Goal: Task Accomplishment & Management: Complete application form

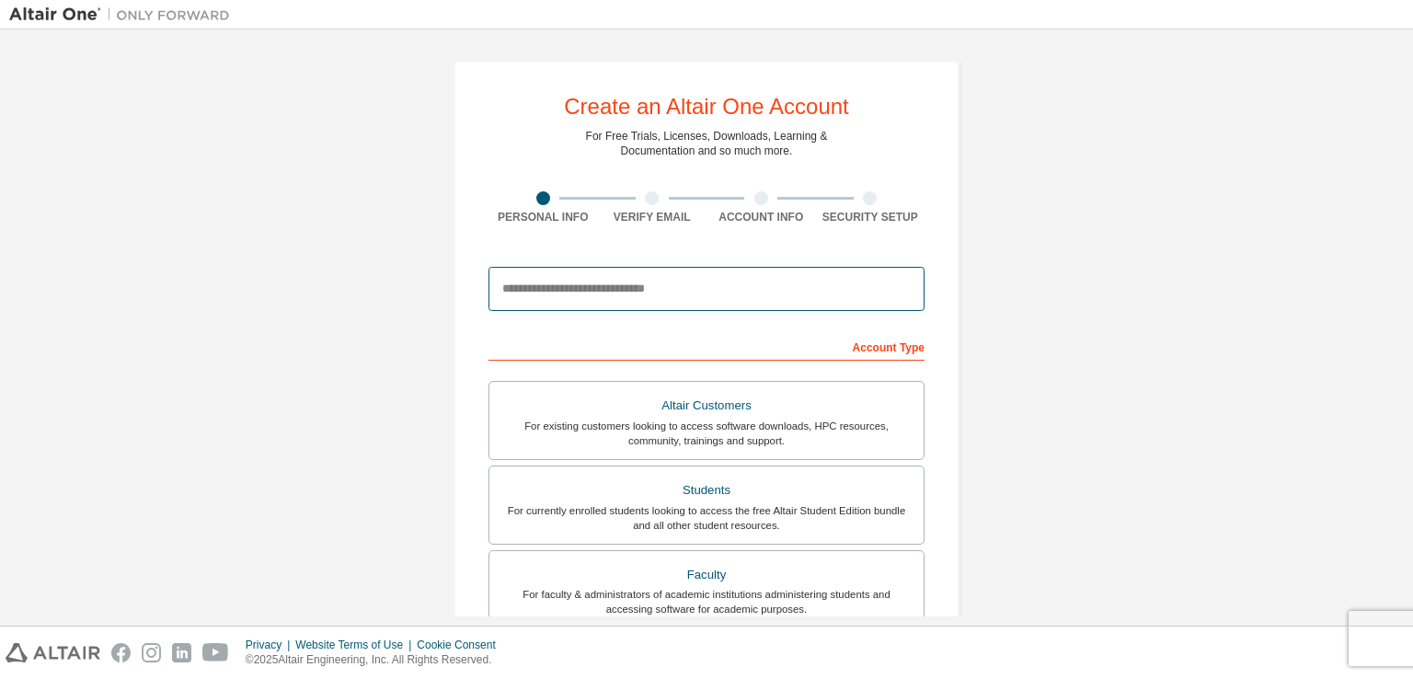
click at [573, 292] on input "email" at bounding box center [706, 289] width 436 height 44
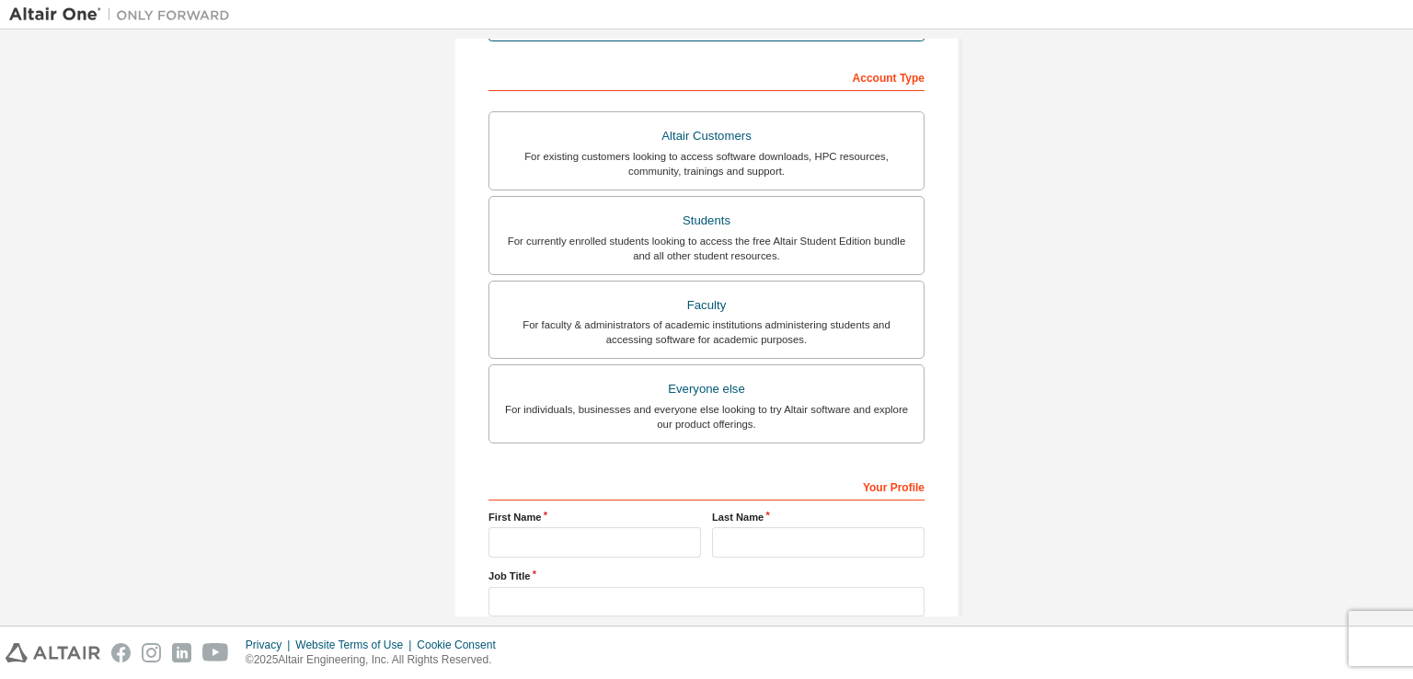
scroll to position [276, 0]
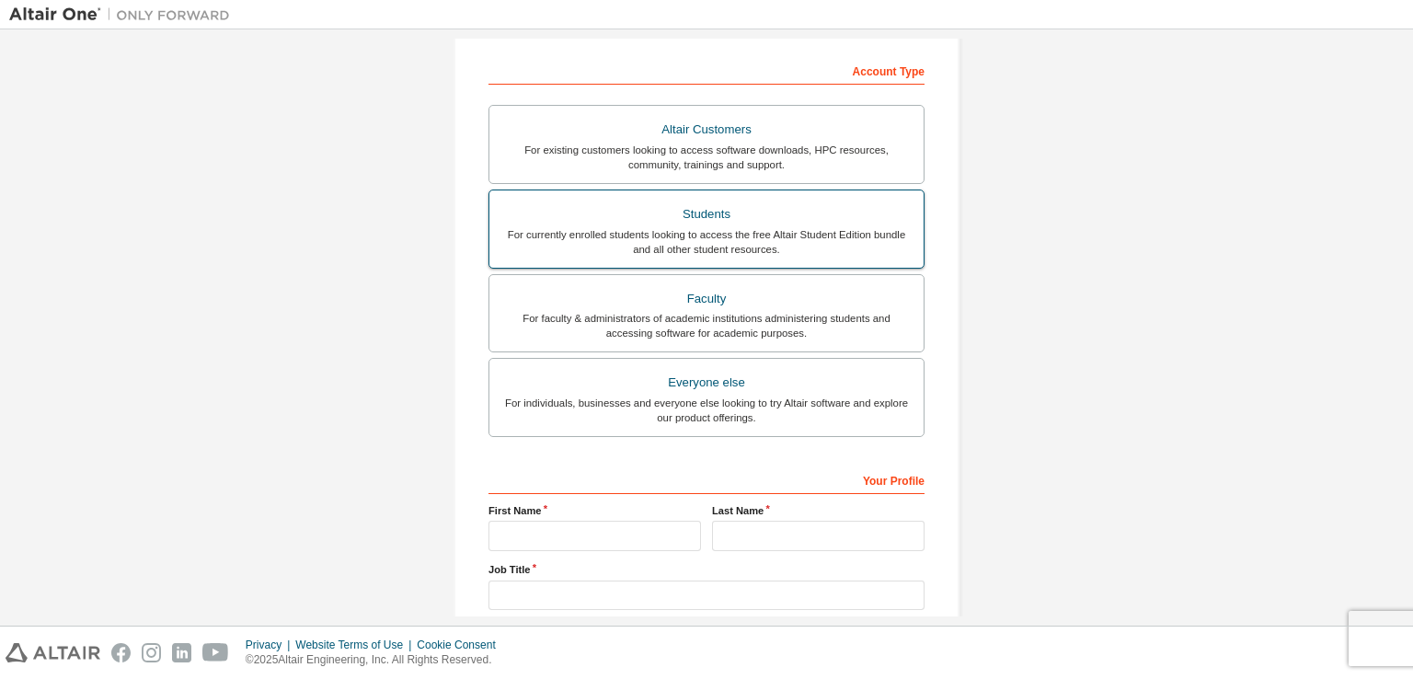
type input "**********"
click at [527, 249] on div "For currently enrolled students looking to access the free Altair Student Editi…" at bounding box center [706, 241] width 412 height 29
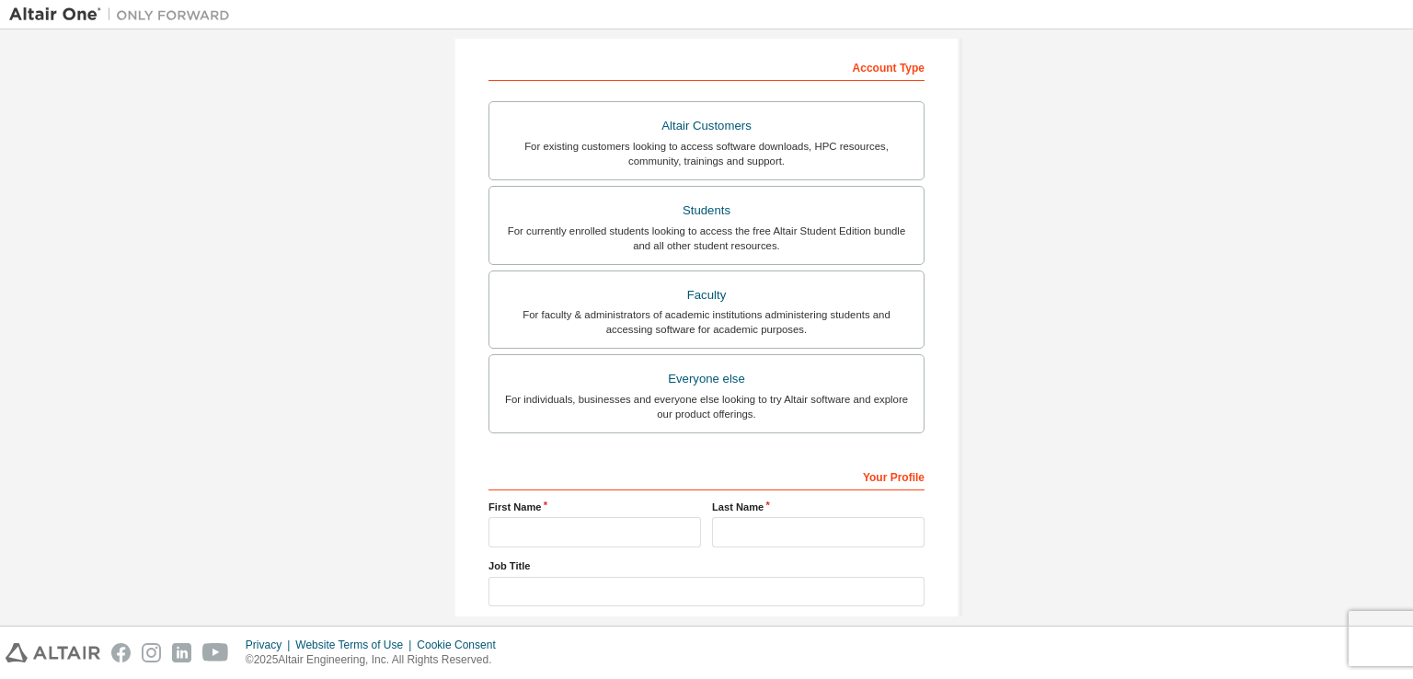
scroll to position [393, 0]
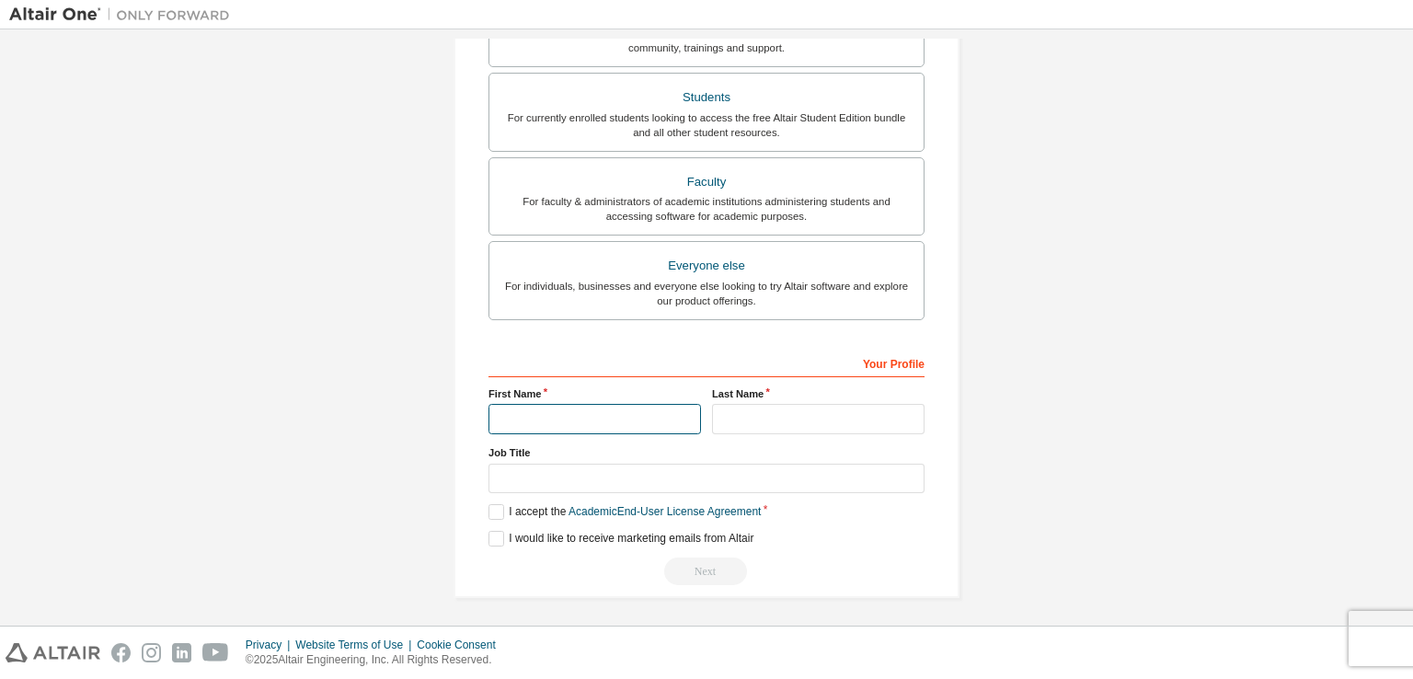
click at [618, 409] on input "text" at bounding box center [594, 419] width 212 height 30
type input "**********"
click at [726, 421] on input "text" at bounding box center [818, 419] width 212 height 30
type input "******"
click at [497, 509] on label "I accept the Academic End-User License Agreement" at bounding box center [624, 512] width 272 height 16
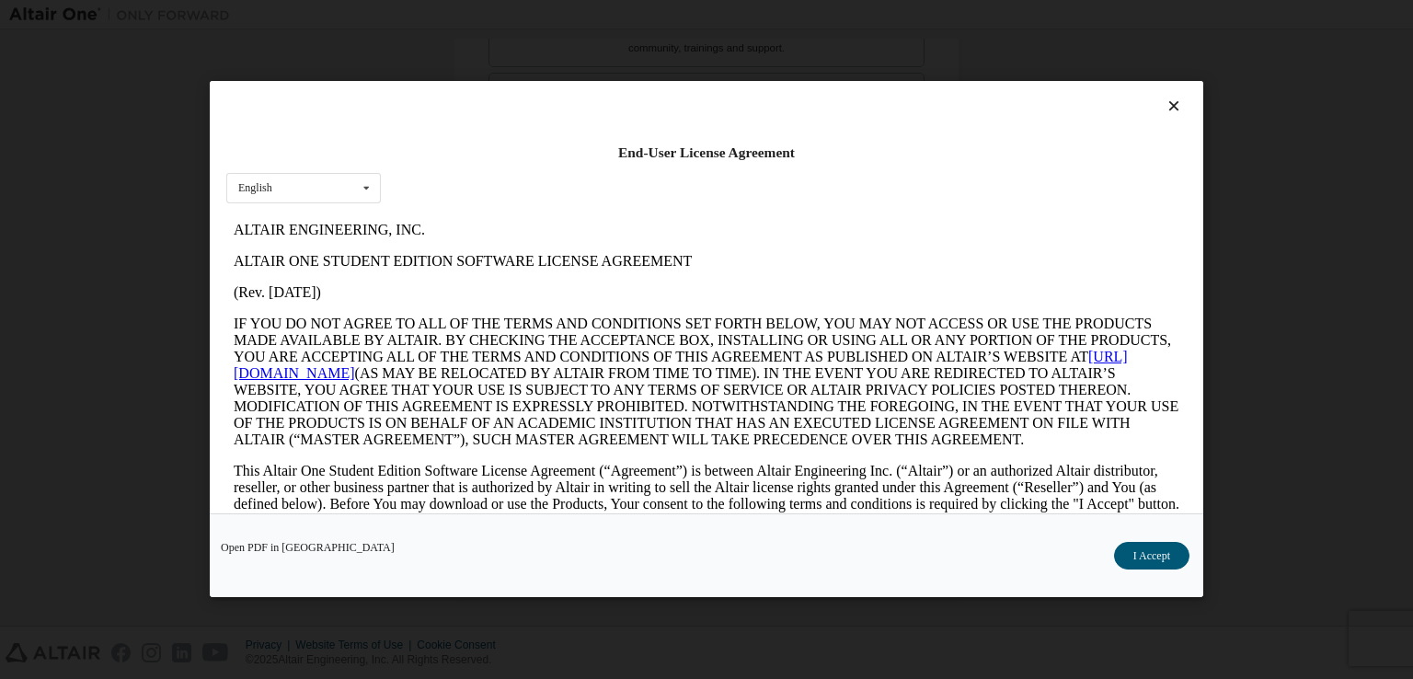
scroll to position [0, 0]
click at [1142, 544] on button "I Accept" at bounding box center [1151, 557] width 75 height 28
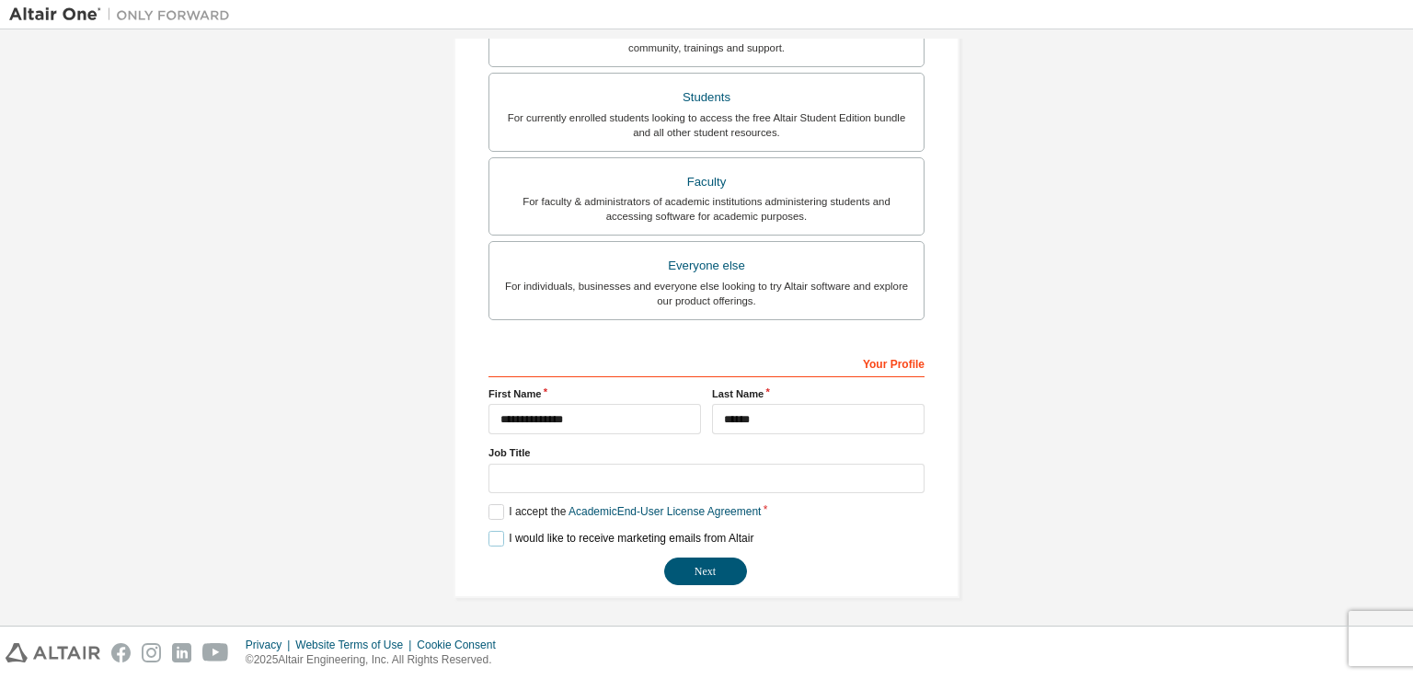
click at [489, 542] on label "I would like to receive marketing emails from Altair" at bounding box center [620, 539] width 265 height 16
click at [728, 568] on button "Next" at bounding box center [705, 571] width 83 height 28
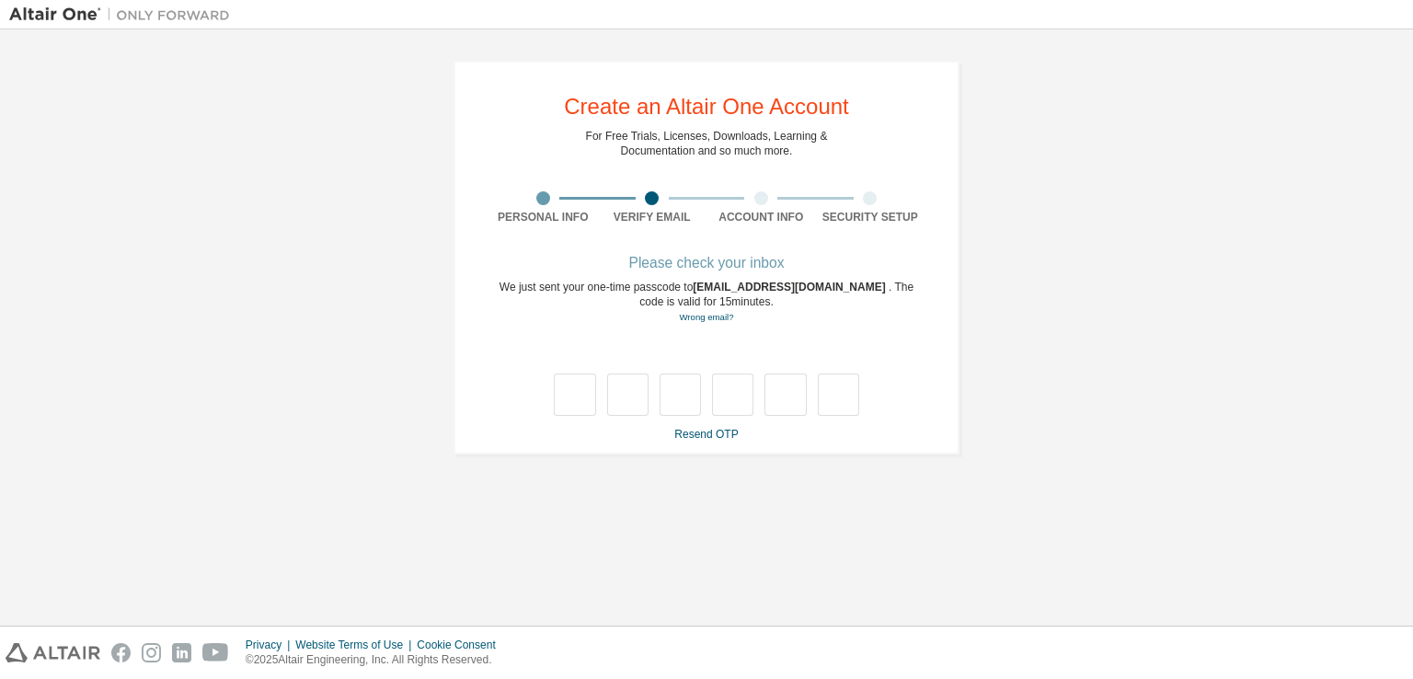
type input "*"
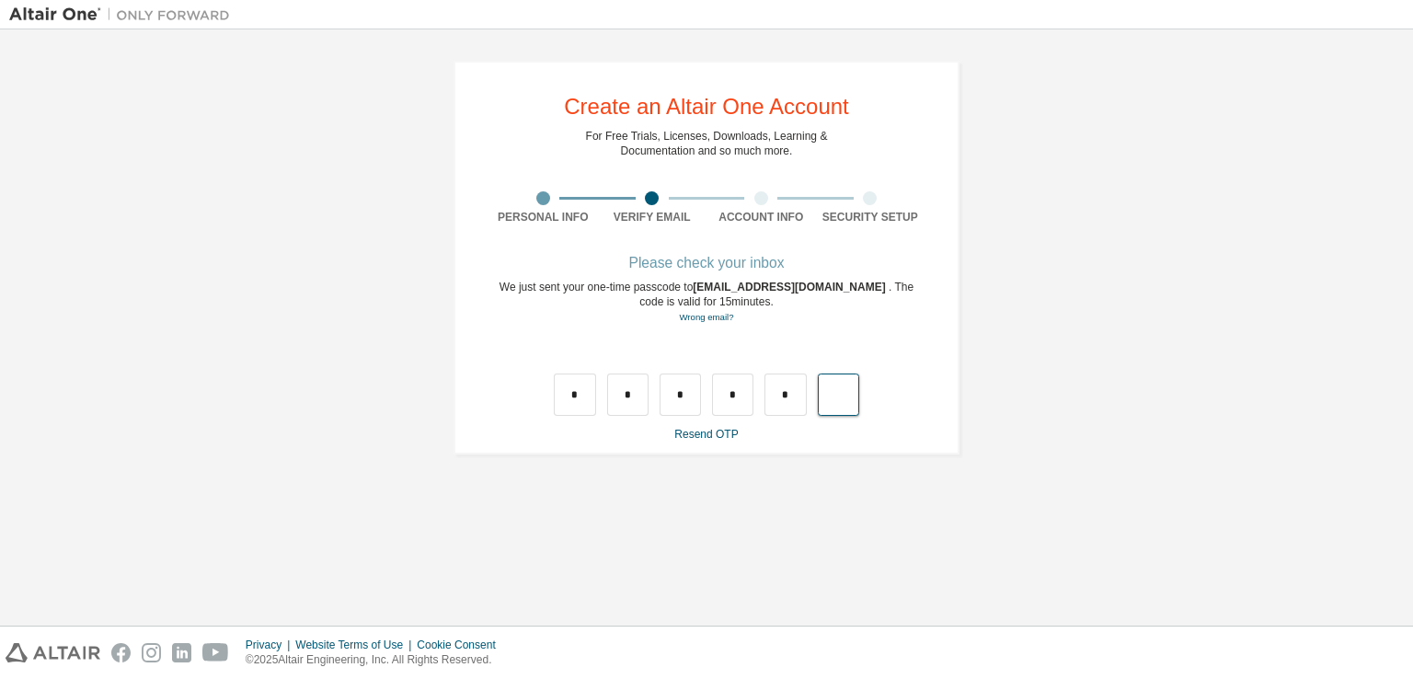
type input "*"
